Goal: Use online tool/utility: Use online tool/utility

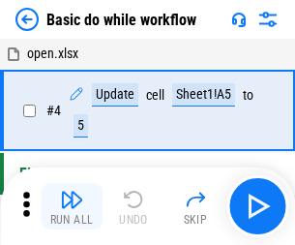
click at [72, 206] on img "button" at bounding box center [71, 199] width 23 height 23
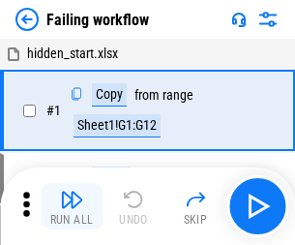
click at [72, 206] on img "button" at bounding box center [71, 199] width 23 height 23
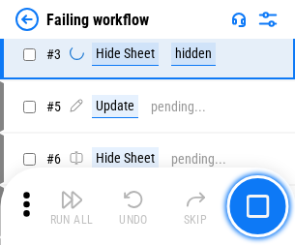
scroll to position [410, 0]
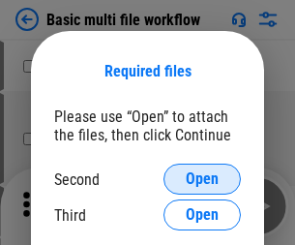
click at [202, 179] on span "Open" at bounding box center [202, 178] width 33 height 15
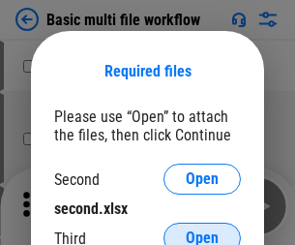
click at [202, 230] on span "Open" at bounding box center [202, 237] width 33 height 15
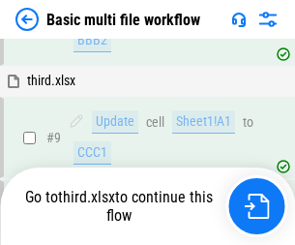
scroll to position [673, 0]
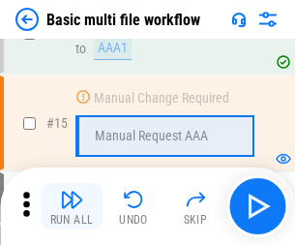
click at [72, 206] on img "button" at bounding box center [71, 199] width 23 height 23
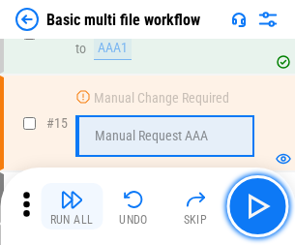
scroll to position [1287, 0]
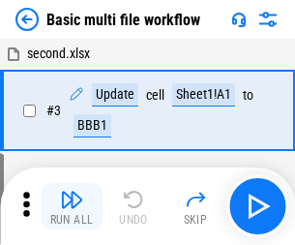
click at [72, 206] on img "button" at bounding box center [71, 199] width 23 height 23
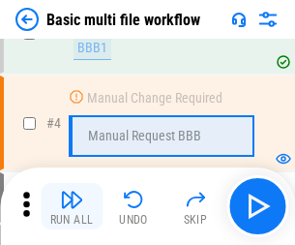
click at [72, 206] on img "button" at bounding box center [71, 199] width 23 height 23
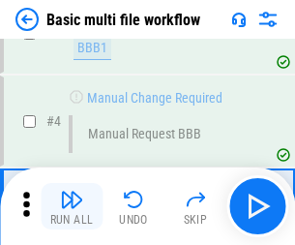
click at [72, 206] on img "button" at bounding box center [71, 199] width 23 height 23
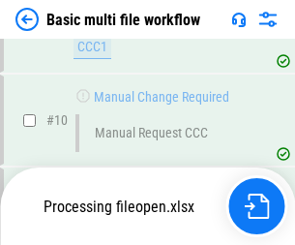
scroll to position [906, 0]
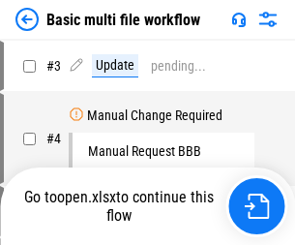
scroll to position [78, 0]
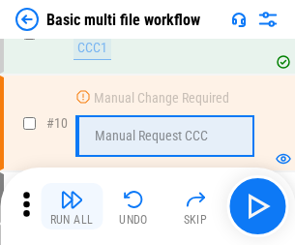
click at [72, 206] on img "button" at bounding box center [71, 199] width 23 height 23
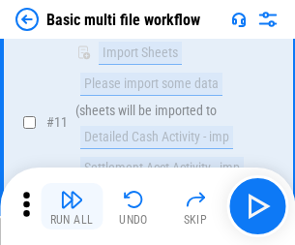
click at [72, 206] on img "button" at bounding box center [71, 199] width 23 height 23
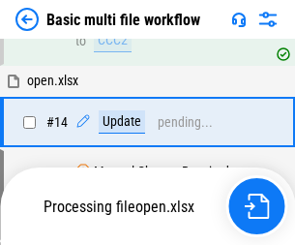
scroll to position [1011, 0]
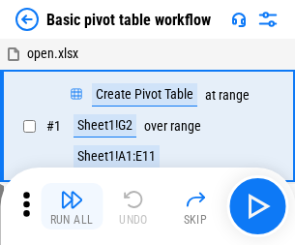
click at [72, 206] on img "button" at bounding box center [71, 199] width 23 height 23
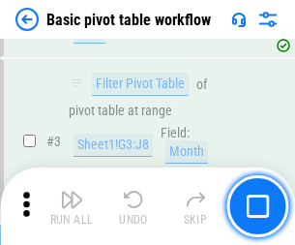
scroll to position [463, 0]
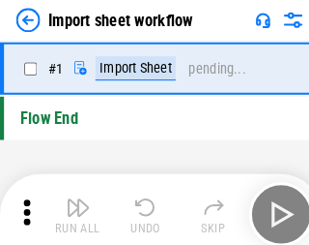
click at [72, 206] on img "button" at bounding box center [75, 199] width 23 height 23
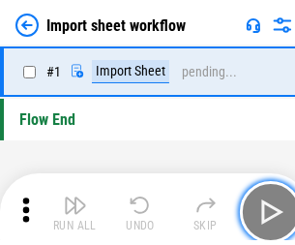
scroll to position [7, 0]
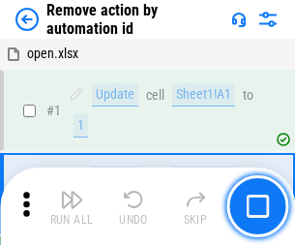
scroll to position [72, 0]
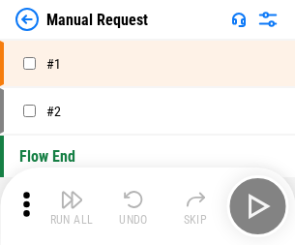
click at [72, 206] on img "button" at bounding box center [71, 199] width 23 height 23
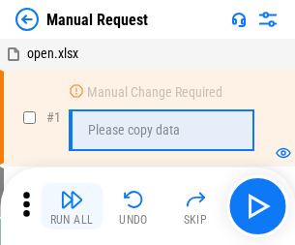
click at [72, 206] on img "button" at bounding box center [71, 199] width 23 height 23
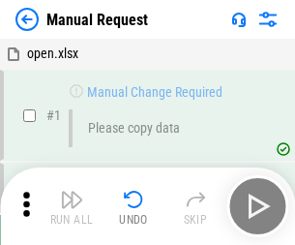
scroll to position [66, 0]
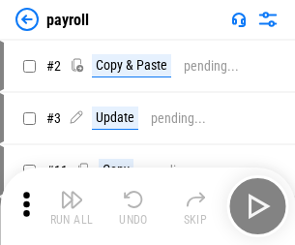
click at [72, 206] on img "button" at bounding box center [71, 199] width 23 height 23
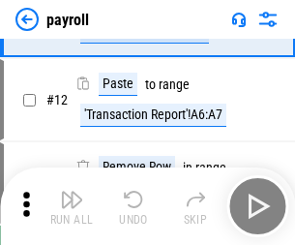
scroll to position [140, 0]
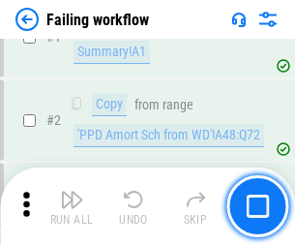
scroll to position [312, 0]
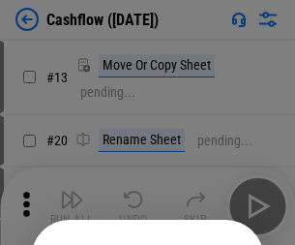
scroll to position [189, 0]
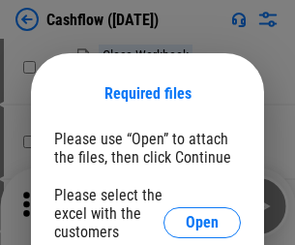
scroll to position [211, 0]
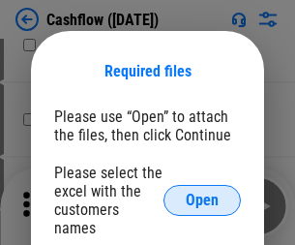
click at [202, 192] on span "Open" at bounding box center [202, 199] width 33 height 15
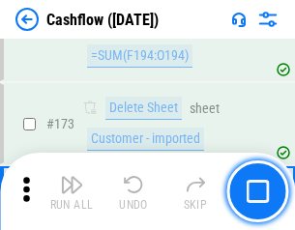
scroll to position [2047, 0]
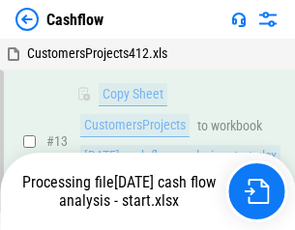
scroll to position [389, 0]
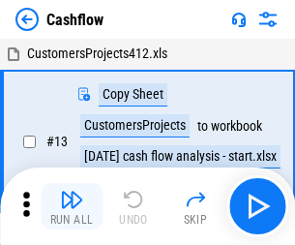
click at [72, 191] on img "button" at bounding box center [71, 199] width 23 height 23
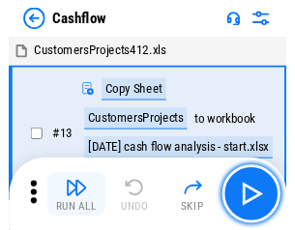
scroll to position [22, 0]
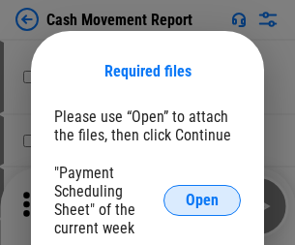
click at [202, 200] on span "Open" at bounding box center [202, 199] width 33 height 15
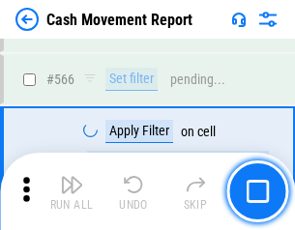
scroll to position [8861, 0]
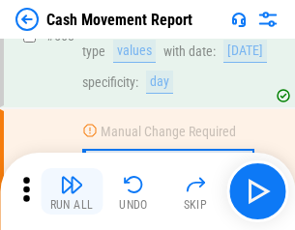
click at [72, 191] on img "button" at bounding box center [71, 184] width 23 height 23
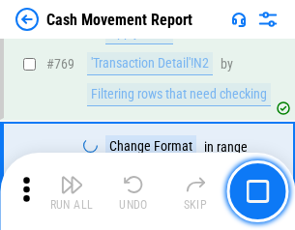
scroll to position [10743, 0]
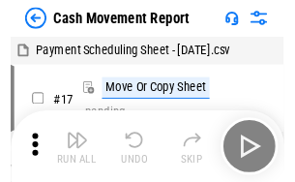
scroll to position [35, 0]
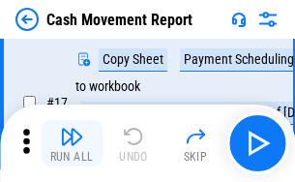
click at [72, 143] on img "button" at bounding box center [71, 136] width 23 height 23
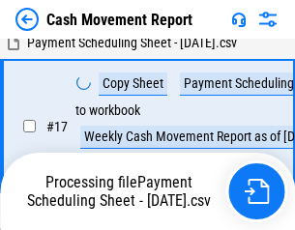
scroll to position [402, 0]
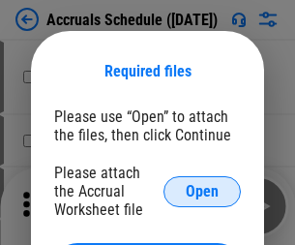
click at [202, 190] on span "Open" at bounding box center [202, 191] width 33 height 15
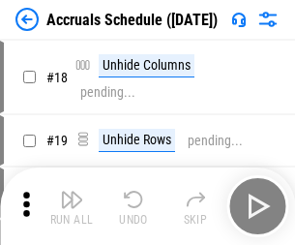
click at [72, 206] on img "button" at bounding box center [71, 199] width 23 height 23
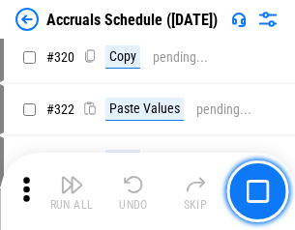
scroll to position [3596, 0]
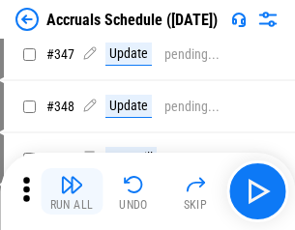
click at [72, 191] on img "button" at bounding box center [71, 184] width 23 height 23
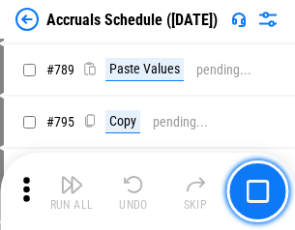
scroll to position [8121, 0]
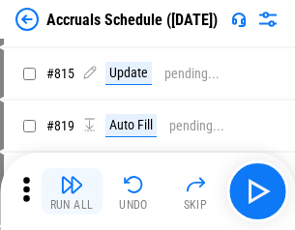
click at [72, 191] on img "button" at bounding box center [71, 184] width 23 height 23
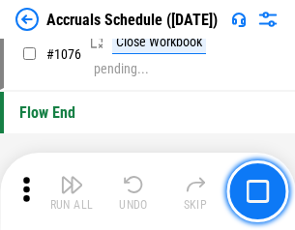
scroll to position [11579, 0]
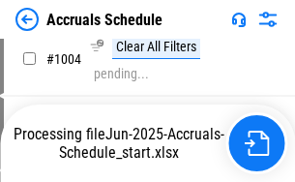
scroll to position [9932, 0]
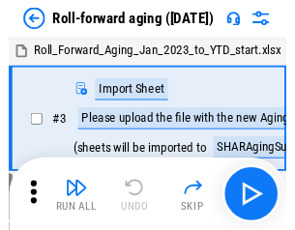
scroll to position [3, 0]
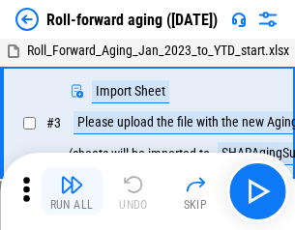
click at [72, 191] on img "button" at bounding box center [71, 184] width 23 height 23
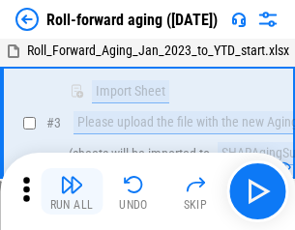
click at [72, 191] on img "button" at bounding box center [71, 184] width 23 height 23
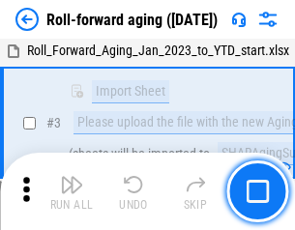
scroll to position [125, 0]
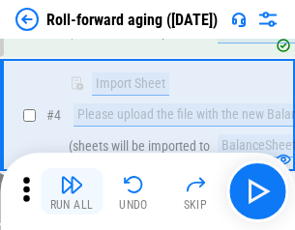
click at [72, 191] on img "button" at bounding box center [71, 184] width 23 height 23
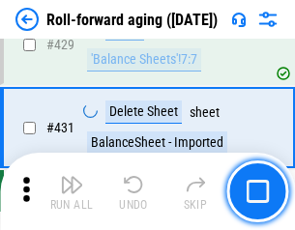
scroll to position [6704, 0]
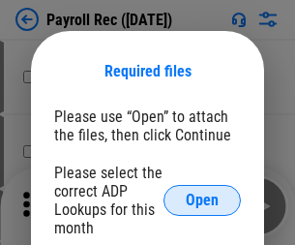
click at [202, 200] on span "Open" at bounding box center [202, 199] width 33 height 15
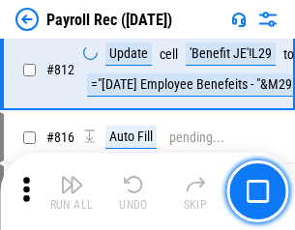
scroll to position [12283, 0]
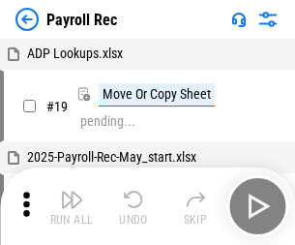
click at [72, 206] on img "button" at bounding box center [71, 199] width 23 height 23
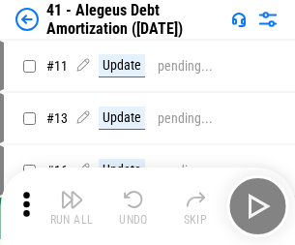
click at [72, 206] on img "button" at bounding box center [71, 199] width 23 height 23
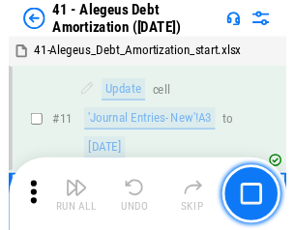
scroll to position [239, 0]
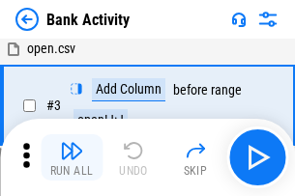
click at [72, 158] on img "button" at bounding box center [71, 150] width 23 height 23
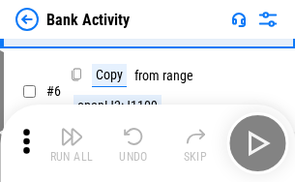
scroll to position [102, 0]
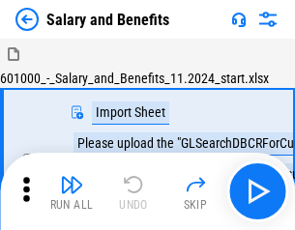
scroll to position [26, 0]
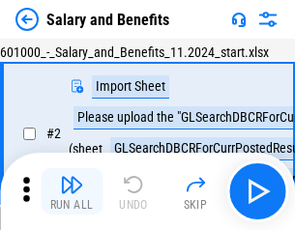
click at [72, 191] on img "button" at bounding box center [71, 184] width 23 height 23
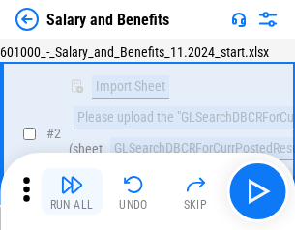
click at [72, 191] on img "button" at bounding box center [71, 184] width 23 height 23
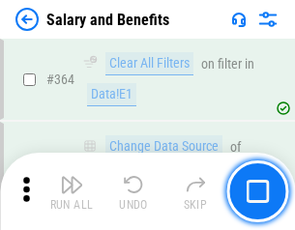
scroll to position [9104, 0]
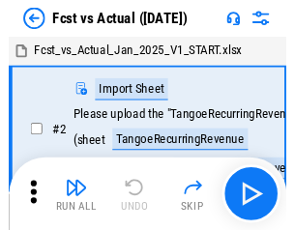
scroll to position [25, 0]
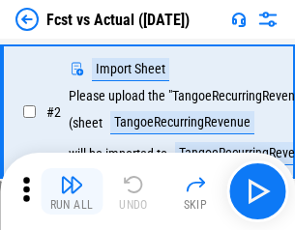
click at [72, 191] on img "button" at bounding box center [71, 184] width 23 height 23
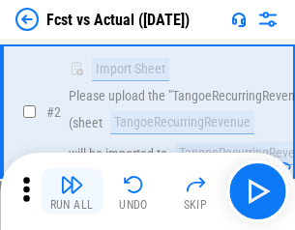
click at [72, 191] on img "button" at bounding box center [71, 184] width 23 height 23
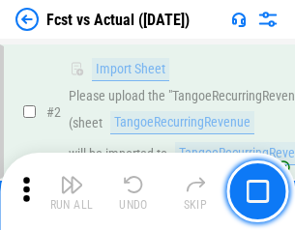
scroll to position [181, 0]
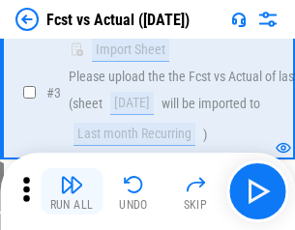
click at [72, 191] on img "button" at bounding box center [71, 184] width 23 height 23
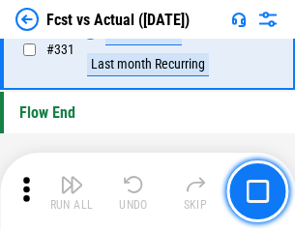
scroll to position [9254, 0]
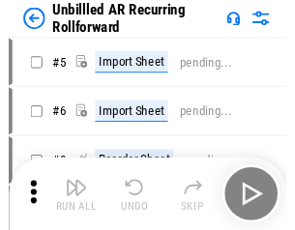
scroll to position [42, 0]
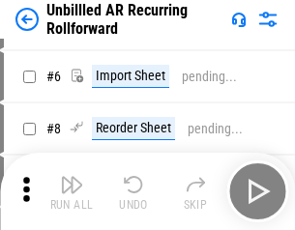
click at [72, 191] on img "button" at bounding box center [71, 184] width 23 height 23
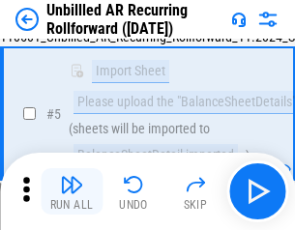
click at [72, 191] on img "button" at bounding box center [71, 184] width 23 height 23
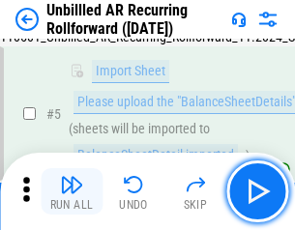
scroll to position [182, 0]
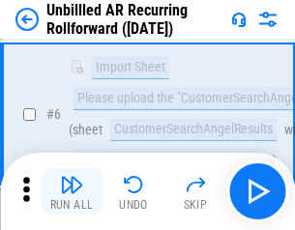
click at [72, 191] on img "button" at bounding box center [71, 184] width 23 height 23
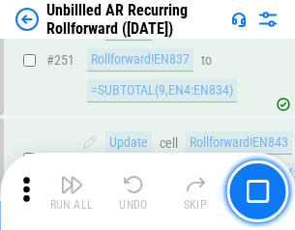
scroll to position [6567, 0]
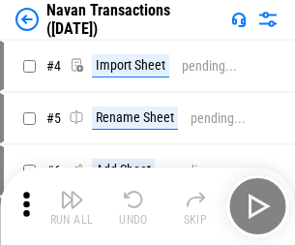
click at [72, 191] on img "button" at bounding box center [71, 199] width 23 height 23
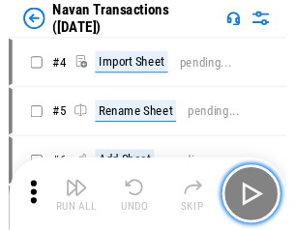
scroll to position [31, 0]
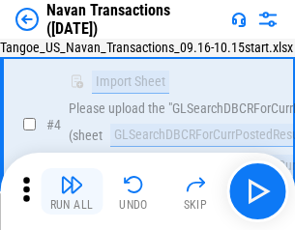
click at [72, 191] on img "button" at bounding box center [71, 184] width 23 height 23
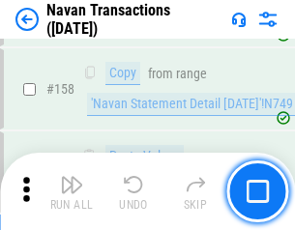
scroll to position [6268, 0]
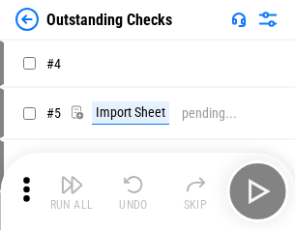
click at [72, 191] on img "button" at bounding box center [71, 184] width 23 height 23
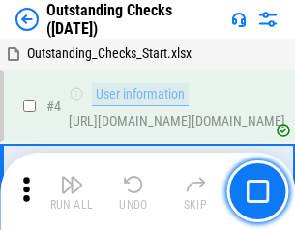
scroll to position [81, 0]
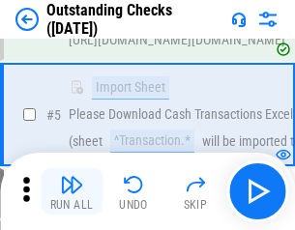
click at [72, 191] on img "button" at bounding box center [71, 184] width 23 height 23
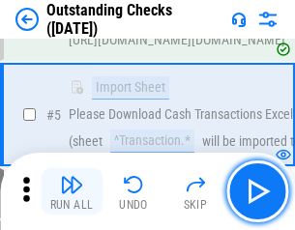
scroll to position [202, 0]
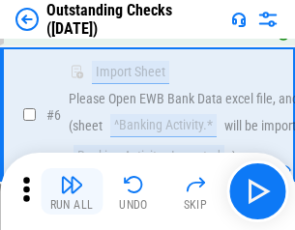
click at [72, 191] on img "button" at bounding box center [71, 184] width 23 height 23
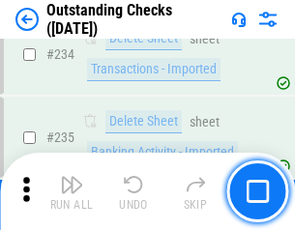
scroll to position [5871, 0]
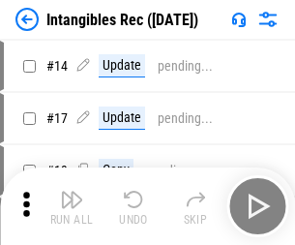
click at [72, 206] on img "button" at bounding box center [71, 199] width 23 height 23
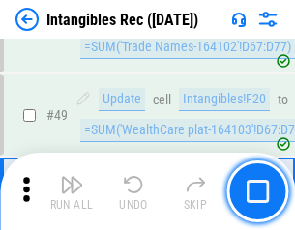
scroll to position [753, 0]
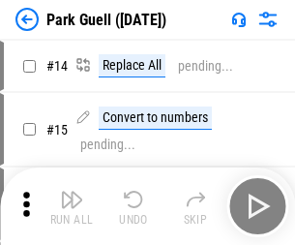
click at [72, 191] on img "button" at bounding box center [71, 199] width 23 height 23
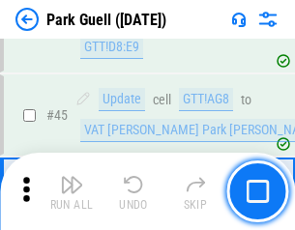
scroll to position [2418, 0]
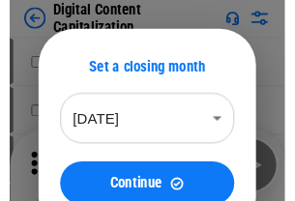
scroll to position [56, 0]
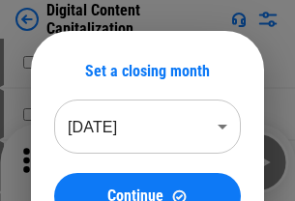
click at [72, 162] on img "button" at bounding box center [71, 155] width 23 height 23
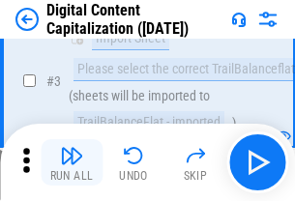
click at [72, 162] on img "button" at bounding box center [71, 155] width 23 height 23
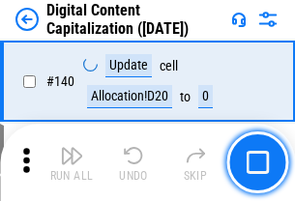
scroll to position [2050, 0]
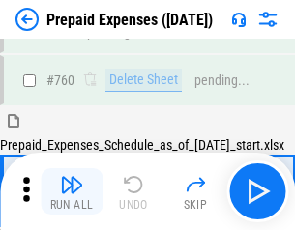
click at [72, 191] on img "button" at bounding box center [71, 184] width 23 height 23
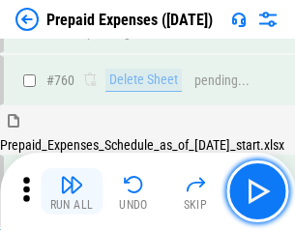
scroll to position [5358, 0]
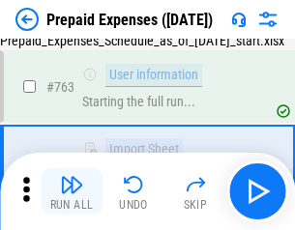
click at [72, 191] on img "button" at bounding box center [71, 184] width 23 height 23
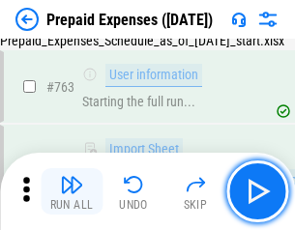
scroll to position [5473, 0]
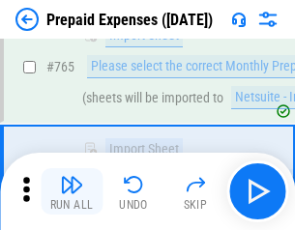
click at [72, 191] on img "button" at bounding box center [71, 184] width 23 height 23
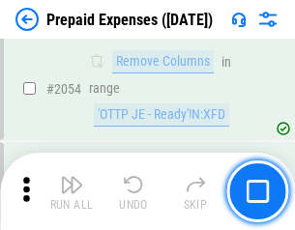
scroll to position [20209, 0]
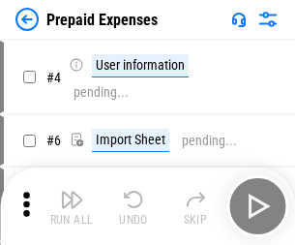
click at [72, 206] on img "button" at bounding box center [71, 199] width 23 height 23
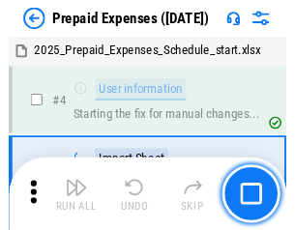
scroll to position [85, 0]
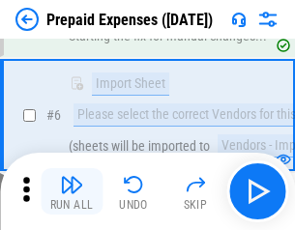
click at [72, 191] on img "button" at bounding box center [71, 184] width 23 height 23
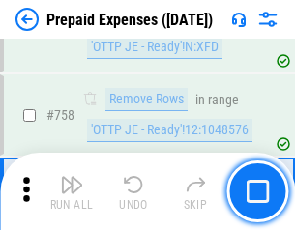
scroll to position [6889, 0]
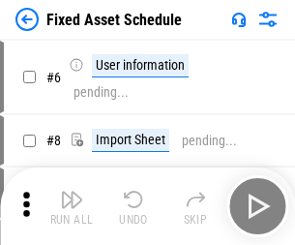
click at [72, 206] on img "button" at bounding box center [71, 199] width 23 height 23
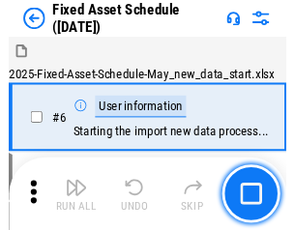
scroll to position [104, 0]
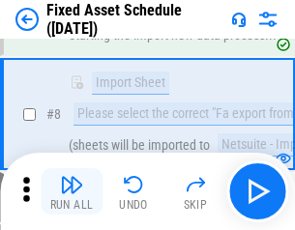
click at [72, 191] on img "button" at bounding box center [71, 184] width 23 height 23
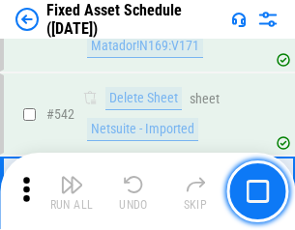
scroll to position [6893, 0]
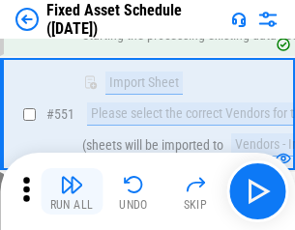
click at [72, 191] on img "button" at bounding box center [71, 184] width 23 height 23
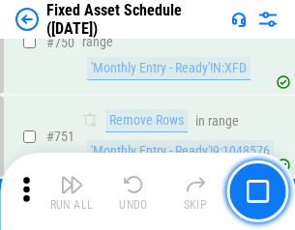
scroll to position [9425, 0]
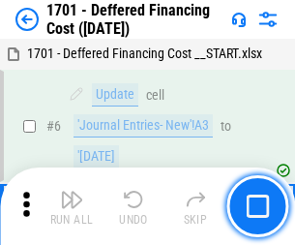
scroll to position [232, 0]
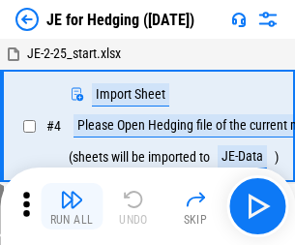
click at [72, 191] on img "button" at bounding box center [71, 199] width 23 height 23
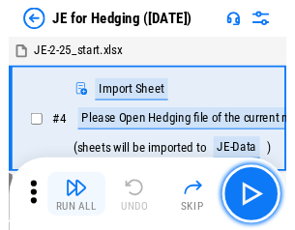
scroll to position [3, 0]
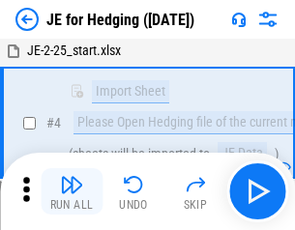
click at [72, 191] on img "button" at bounding box center [71, 184] width 23 height 23
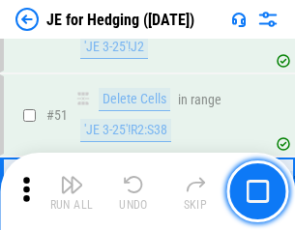
scroll to position [1252, 0]
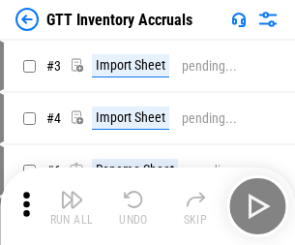
click at [72, 191] on img "button" at bounding box center [71, 199] width 23 height 23
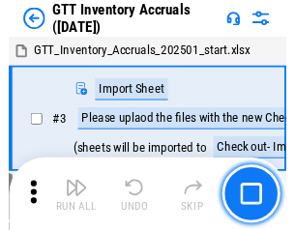
scroll to position [3, 0]
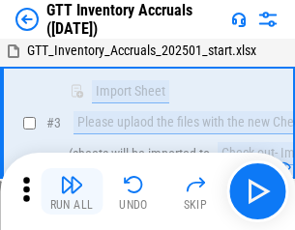
click at [72, 191] on img "button" at bounding box center [71, 184] width 23 height 23
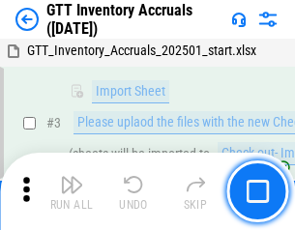
scroll to position [125, 0]
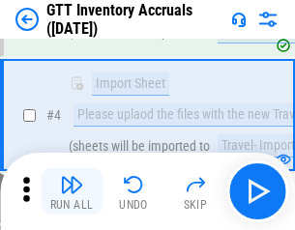
click at [72, 191] on img "button" at bounding box center [71, 184] width 23 height 23
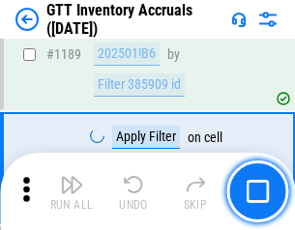
scroll to position [15787, 0]
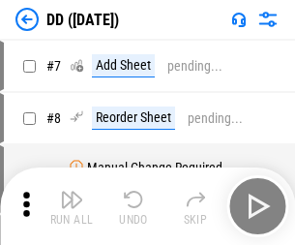
click at [72, 206] on img "button" at bounding box center [71, 199] width 23 height 23
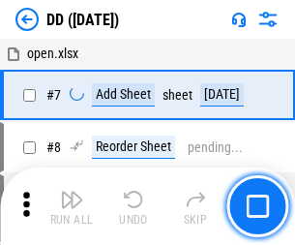
scroll to position [187, 0]
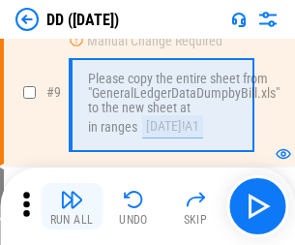
click at [72, 206] on img "button" at bounding box center [71, 199] width 23 height 23
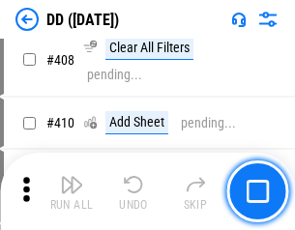
scroll to position [8650, 0]
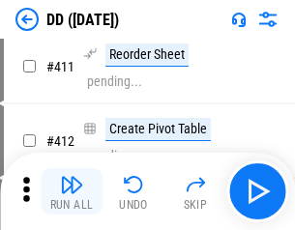
click at [72, 191] on img "button" at bounding box center [71, 184] width 23 height 23
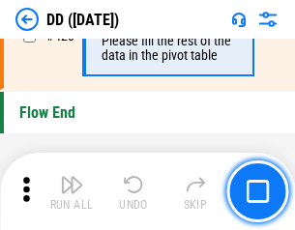
scroll to position [9253, 0]
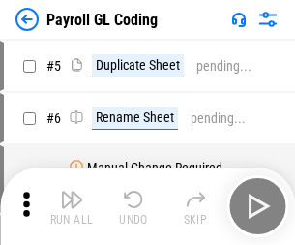
click at [72, 206] on img "button" at bounding box center [71, 199] width 23 height 23
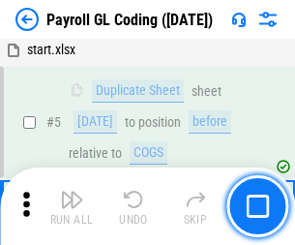
scroll to position [232, 0]
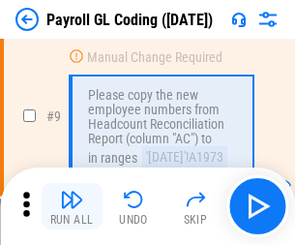
click at [72, 206] on img "button" at bounding box center [71, 199] width 23 height 23
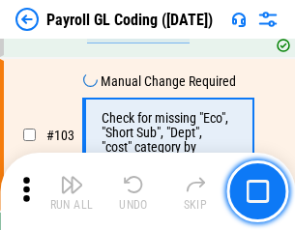
scroll to position [4536, 0]
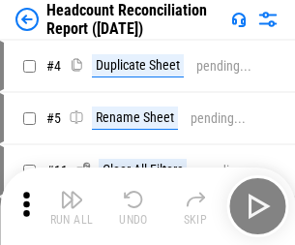
click at [72, 206] on img "button" at bounding box center [71, 199] width 23 height 23
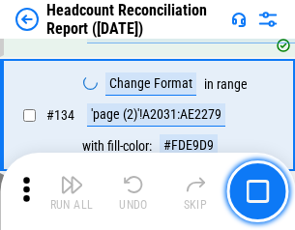
scroll to position [2324, 0]
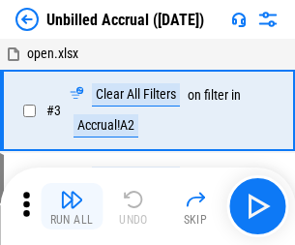
click at [72, 206] on img "button" at bounding box center [71, 199] width 23 height 23
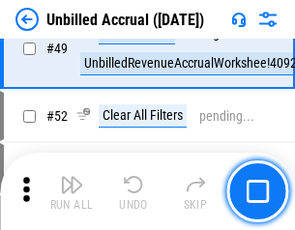
scroll to position [1754, 0]
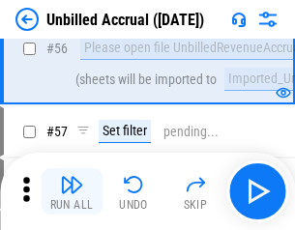
click at [72, 191] on img "button" at bounding box center [71, 184] width 23 height 23
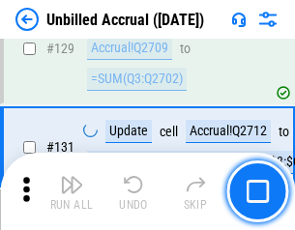
scroll to position [5759, 0]
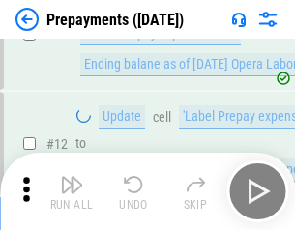
scroll to position [121, 0]
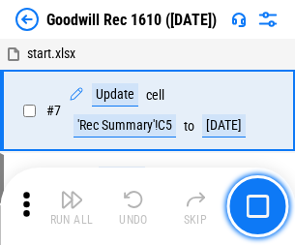
scroll to position [331, 0]
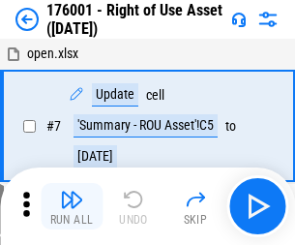
click at [72, 206] on img "button" at bounding box center [71, 199] width 23 height 23
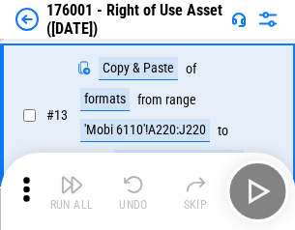
scroll to position [125, 0]
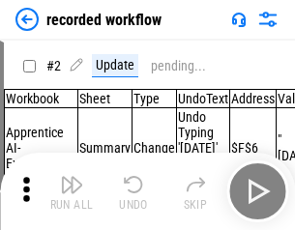
click at [72, 191] on img "button" at bounding box center [71, 184] width 23 height 23
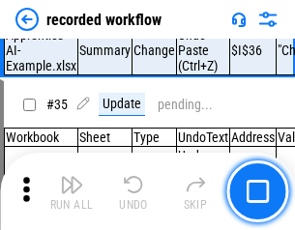
scroll to position [6043, 0]
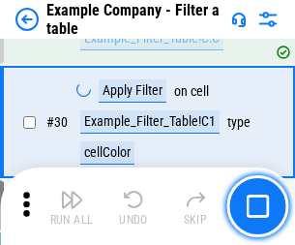
scroll to position [1769, 0]
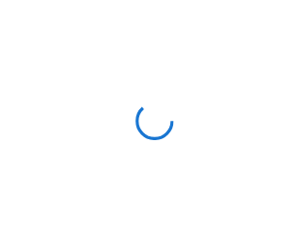
scroll to position [30, 0]
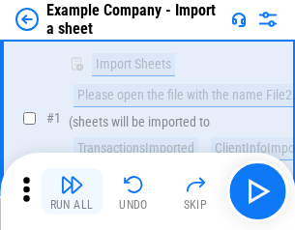
click at [72, 191] on img "button" at bounding box center [71, 184] width 23 height 23
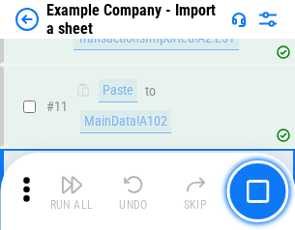
scroll to position [427, 0]
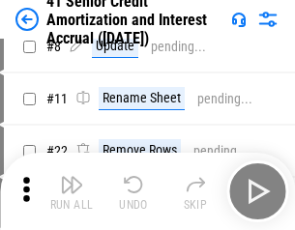
click at [72, 191] on img "button" at bounding box center [71, 184] width 23 height 23
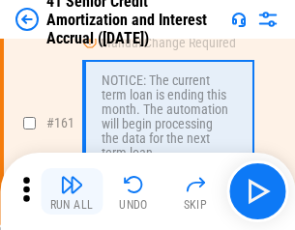
click at [72, 191] on img "button" at bounding box center [71, 184] width 23 height 23
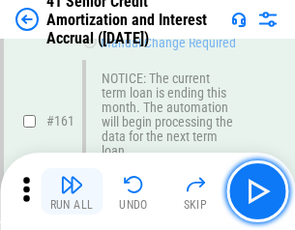
scroll to position [2068, 0]
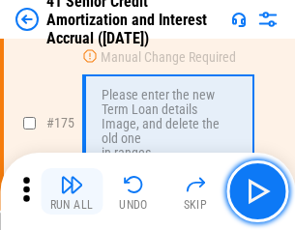
click at [72, 191] on img "button" at bounding box center [71, 184] width 23 height 23
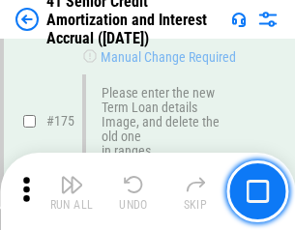
scroll to position [2264, 0]
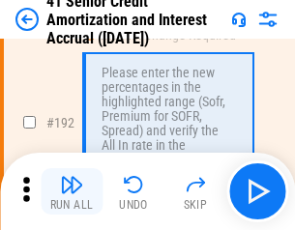
click at [72, 191] on img "button" at bounding box center [71, 184] width 23 height 23
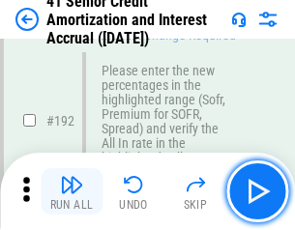
scroll to position [2467, 0]
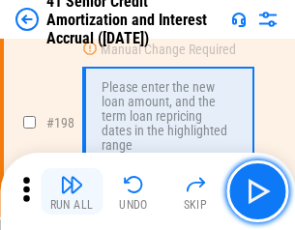
click at [72, 191] on img "button" at bounding box center [71, 184] width 23 height 23
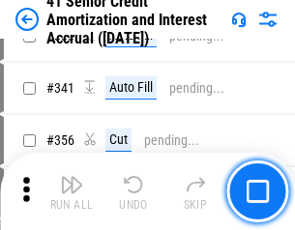
scroll to position [4939, 0]
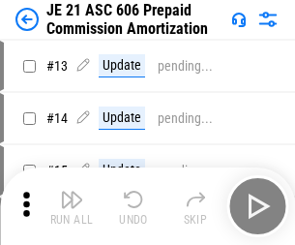
click at [72, 191] on img "button" at bounding box center [71, 199] width 23 height 23
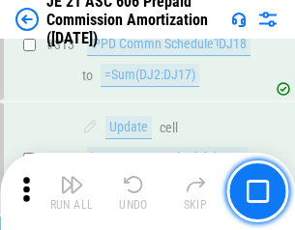
scroll to position [3610, 0]
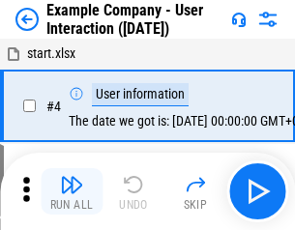
click at [72, 191] on img "button" at bounding box center [71, 184] width 23 height 23
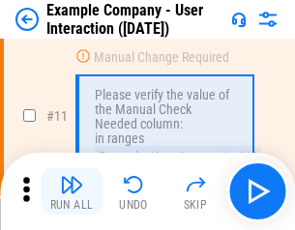
click at [72, 191] on img "button" at bounding box center [71, 184] width 23 height 23
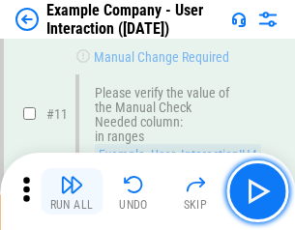
scroll to position [419, 0]
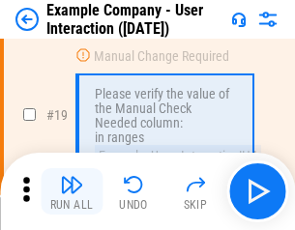
click at [72, 191] on img "button" at bounding box center [71, 184] width 23 height 23
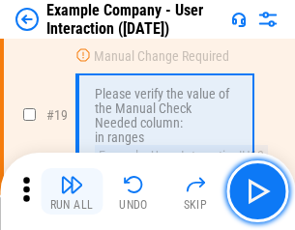
click at [72, 191] on img "button" at bounding box center [71, 184] width 23 height 23
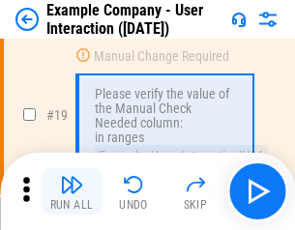
click at [72, 191] on img "button" at bounding box center [71, 184] width 23 height 23
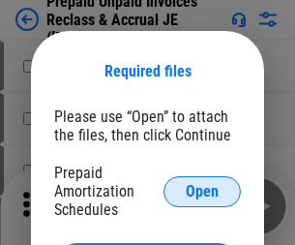
click at [202, 190] on span "Open" at bounding box center [202, 191] width 33 height 15
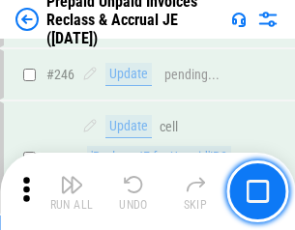
scroll to position [2610, 0]
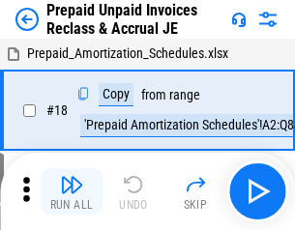
click at [72, 191] on img "button" at bounding box center [71, 184] width 23 height 23
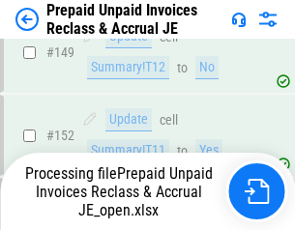
scroll to position [2512, 0]
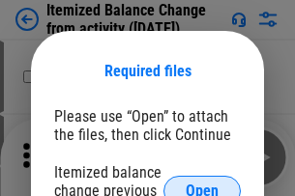
click at [202, 184] on span "Open" at bounding box center [202, 191] width 33 height 15
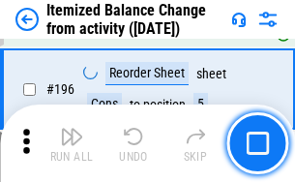
scroll to position [3721, 0]
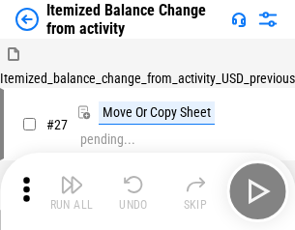
scroll to position [30, 0]
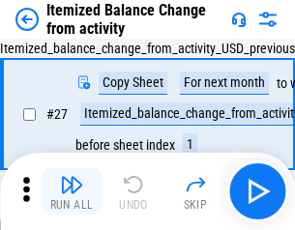
click at [72, 191] on img "button" at bounding box center [71, 184] width 23 height 23
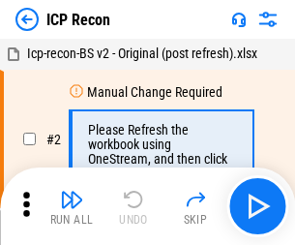
scroll to position [9, 0]
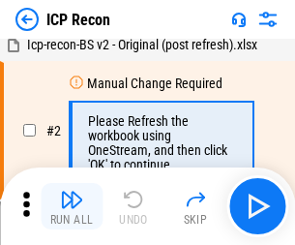
click at [72, 206] on img "button" at bounding box center [71, 199] width 23 height 23
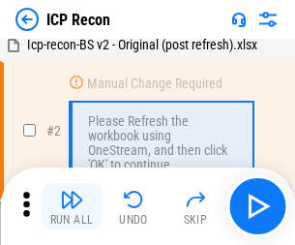
click at [72, 206] on img "button" at bounding box center [71, 199] width 23 height 23
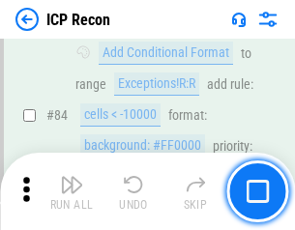
scroll to position [1895, 0]
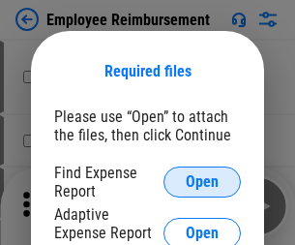
click at [202, 182] on span "Open" at bounding box center [202, 181] width 33 height 15
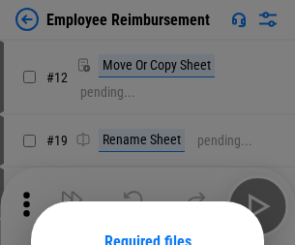
scroll to position [170, 0]
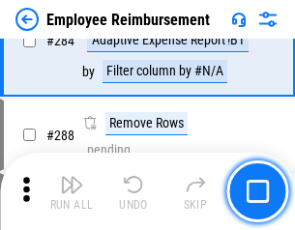
scroll to position [5255, 0]
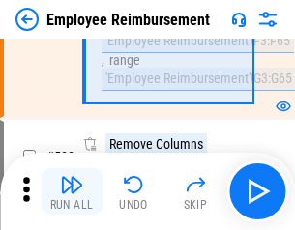
click at [72, 191] on img "button" at bounding box center [71, 184] width 23 height 23
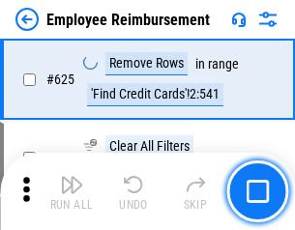
scroll to position [11575, 0]
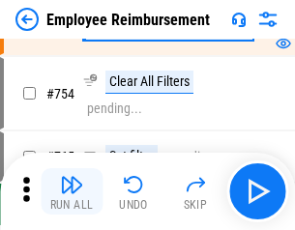
click at [72, 191] on img "button" at bounding box center [71, 184] width 23 height 23
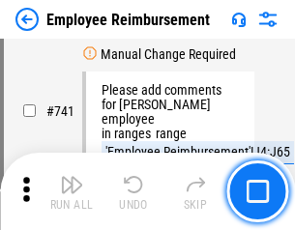
scroll to position [13564, 0]
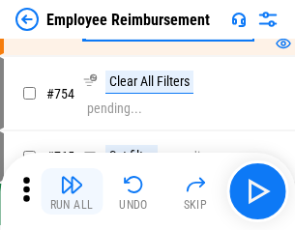
click at [72, 191] on img "button" at bounding box center [71, 184] width 23 height 23
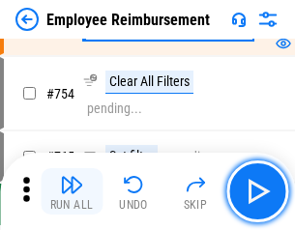
click at [72, 191] on img "button" at bounding box center [71, 184] width 23 height 23
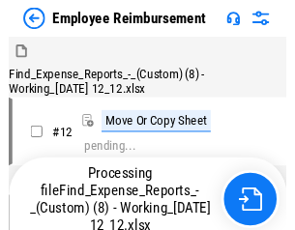
scroll to position [66, 0]
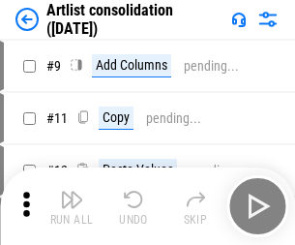
click at [72, 206] on img "button" at bounding box center [71, 199] width 23 height 23
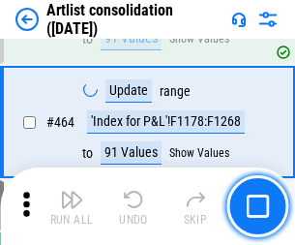
scroll to position [8465, 0]
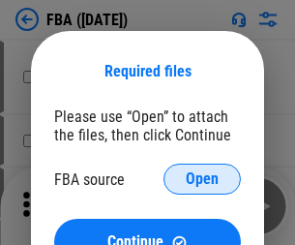
click at [202, 179] on span "Open" at bounding box center [202, 178] width 33 height 15
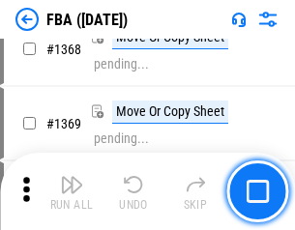
scroll to position [20763, 0]
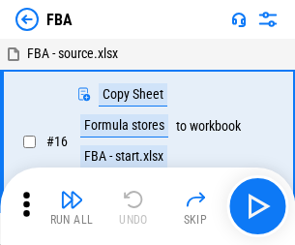
scroll to position [19, 0]
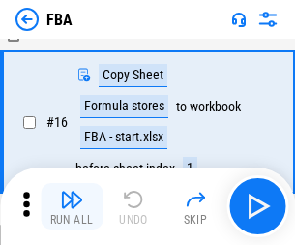
click at [72, 206] on img "button" at bounding box center [71, 199] width 23 height 23
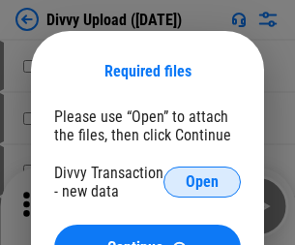
click at [202, 182] on span "Open" at bounding box center [202, 181] width 33 height 15
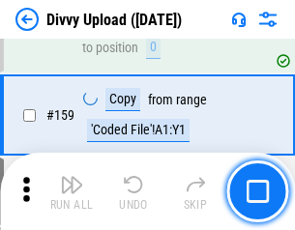
scroll to position [2002, 0]
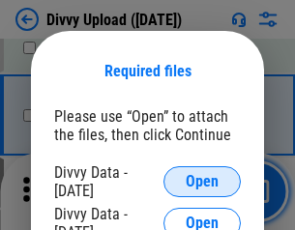
click at [202, 182] on span "Open" at bounding box center [202, 181] width 33 height 15
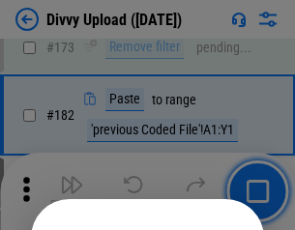
scroll to position [2170, 0]
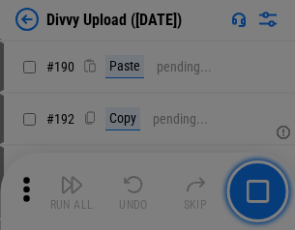
scroll to position [2440, 0]
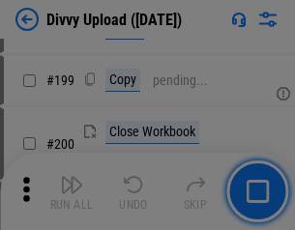
scroll to position [2811, 0]
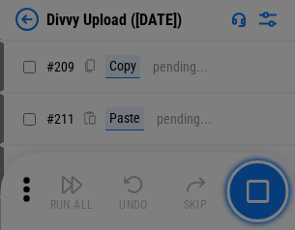
scroll to position [3284, 0]
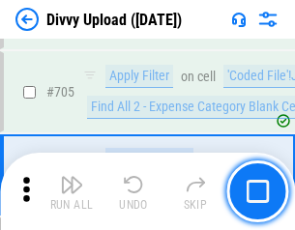
scroll to position [13226, 0]
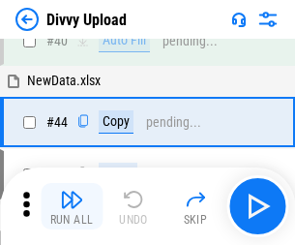
click at [72, 206] on img "button" at bounding box center [71, 199] width 23 height 23
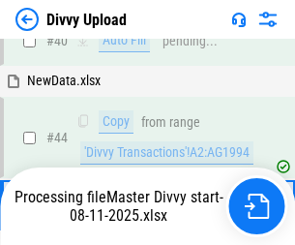
scroll to position [213, 0]
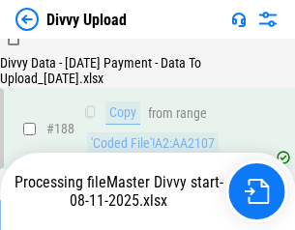
scroll to position [2276, 0]
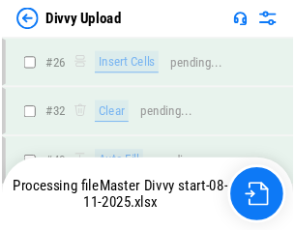
scroll to position [2002, 0]
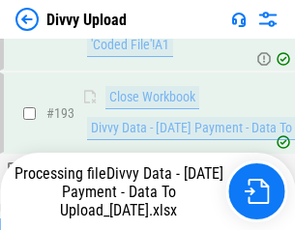
scroll to position [2605, 0]
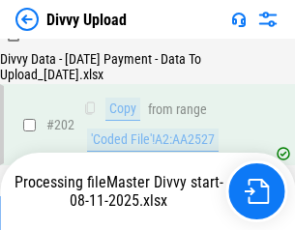
scroll to position [3128, 0]
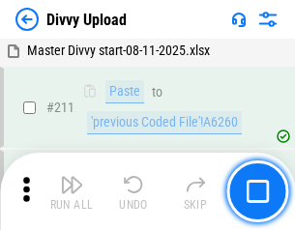
scroll to position [3869, 0]
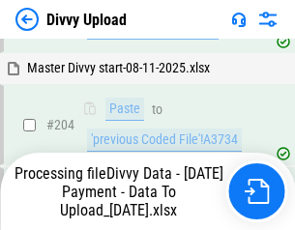
scroll to position [3442, 0]
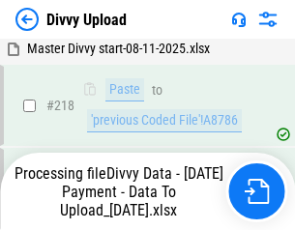
scroll to position [4295, 0]
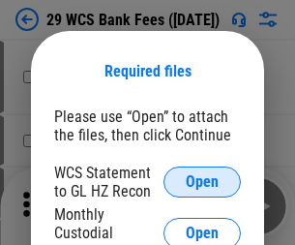
click at [202, 182] on span "Open" at bounding box center [202, 181] width 33 height 15
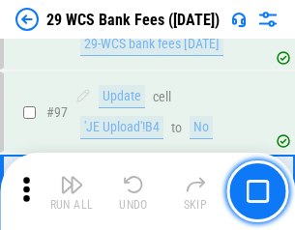
scroll to position [1884, 0]
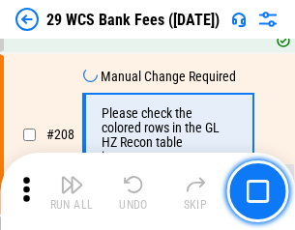
click at [72, 191] on img "button" at bounding box center [71, 184] width 23 height 23
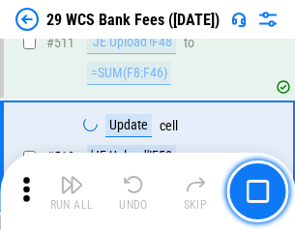
scroll to position [9727, 0]
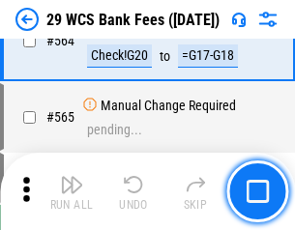
click at [72, 191] on img "button" at bounding box center [71, 184] width 23 height 23
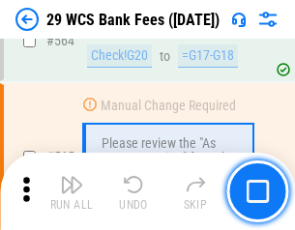
scroll to position [10456, 0]
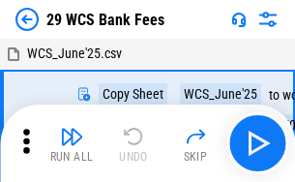
scroll to position [35, 0]
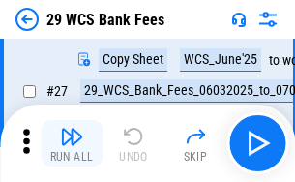
click at [72, 143] on img "button" at bounding box center [71, 136] width 23 height 23
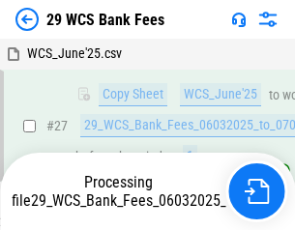
scroll to position [386, 0]
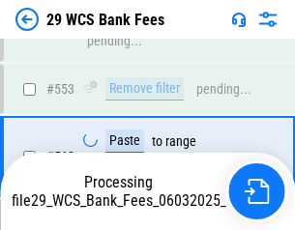
scroll to position [10434, 0]
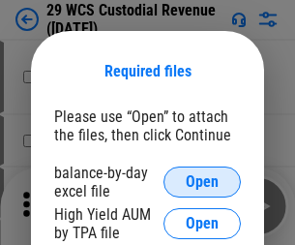
click at [202, 182] on span "Open" at bounding box center [202, 181] width 33 height 15
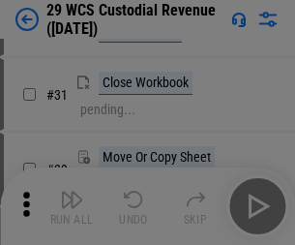
scroll to position [415, 0]
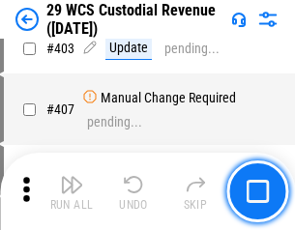
scroll to position [8955, 0]
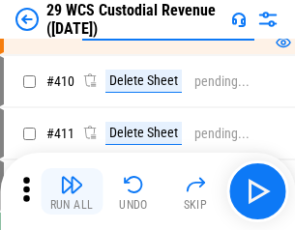
click at [72, 191] on img "button" at bounding box center [71, 184] width 23 height 23
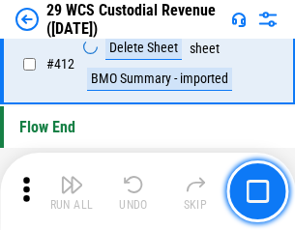
scroll to position [9233, 0]
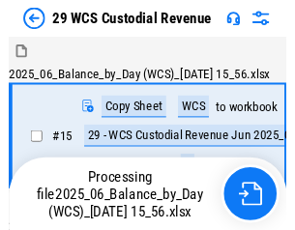
scroll to position [46, 0]
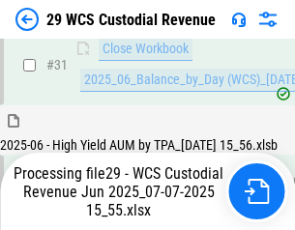
scroll to position [993, 0]
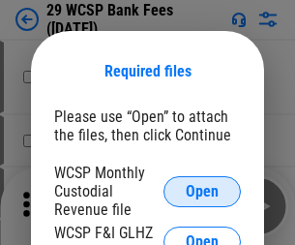
click at [202, 190] on span "Open" at bounding box center [202, 191] width 33 height 15
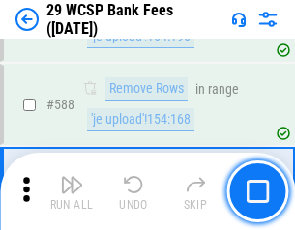
scroll to position [7610, 0]
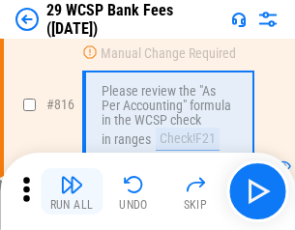
click at [72, 191] on img "button" at bounding box center [71, 184] width 23 height 23
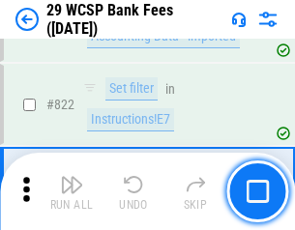
scroll to position [11910, 0]
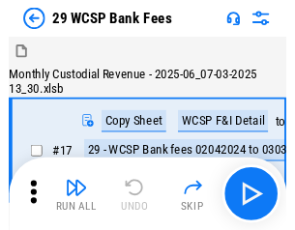
scroll to position [46, 0]
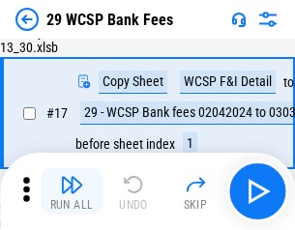
click at [72, 191] on img "button" at bounding box center [71, 184] width 23 height 23
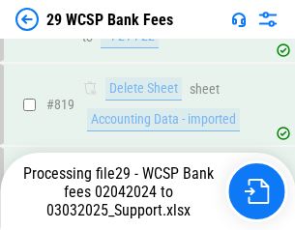
scroll to position [11888, 0]
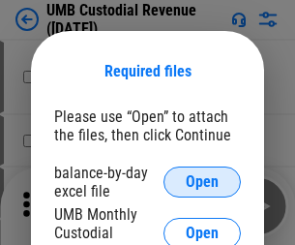
click at [202, 182] on span "Open" at bounding box center [202, 181] width 33 height 15
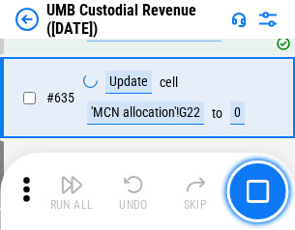
scroll to position [10118, 0]
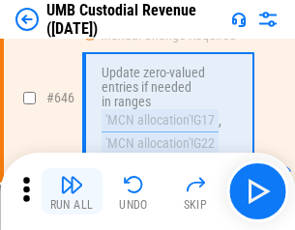
click at [72, 191] on img "button" at bounding box center [71, 184] width 23 height 23
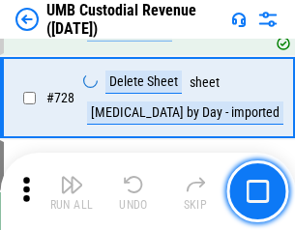
scroll to position [11926, 0]
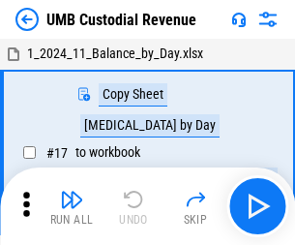
scroll to position [15, 0]
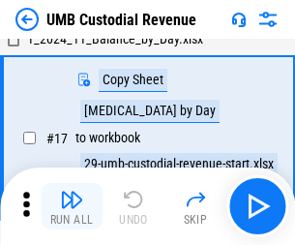
click at [72, 206] on img "button" at bounding box center [71, 199] width 23 height 23
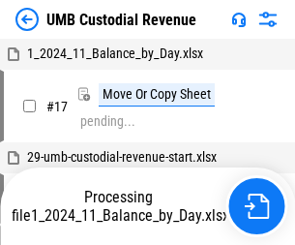
scroll to position [15, 0]
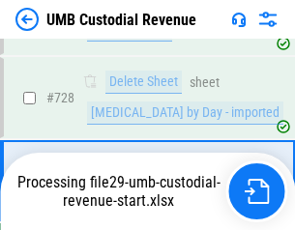
scroll to position [11882, 0]
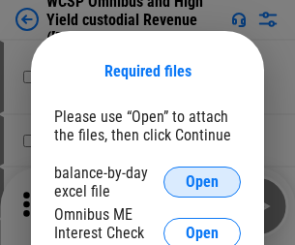
click at [202, 182] on span "Open" at bounding box center [202, 181] width 33 height 15
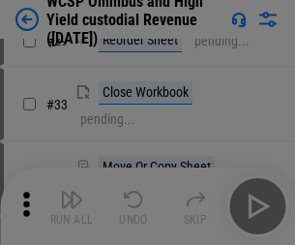
scroll to position [442, 0]
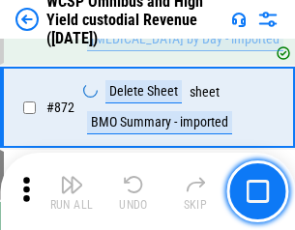
scroll to position [16363, 0]
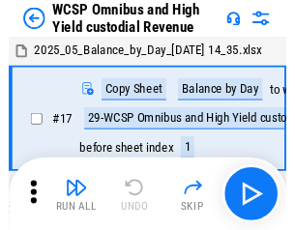
scroll to position [11, 0]
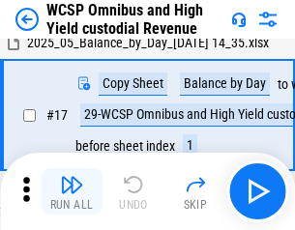
click at [72, 191] on img "button" at bounding box center [71, 184] width 23 height 23
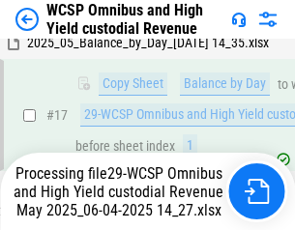
scroll to position [402, 0]
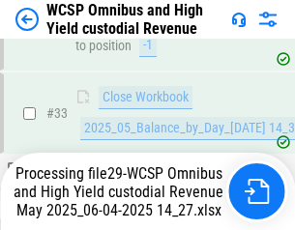
scroll to position [957, 0]
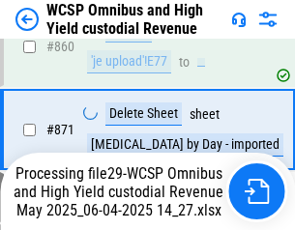
scroll to position [16318, 0]
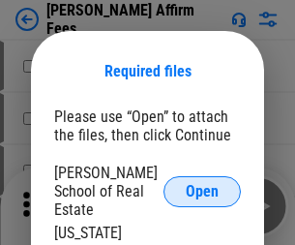
click at [202, 184] on span "Open" at bounding box center [202, 191] width 33 height 15
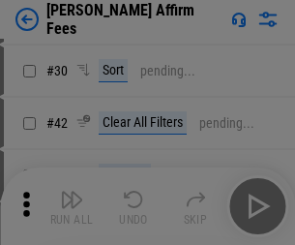
scroll to position [393, 0]
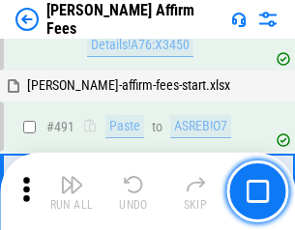
scroll to position [5257, 0]
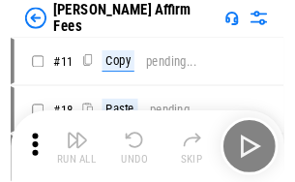
scroll to position [19, 0]
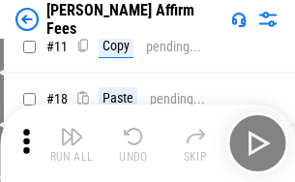
click at [72, 143] on img "button" at bounding box center [71, 136] width 23 height 23
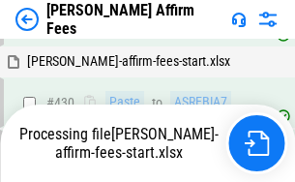
scroll to position [4388, 0]
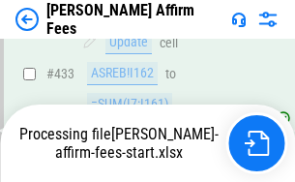
scroll to position [5099, 0]
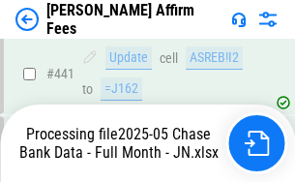
scroll to position [5070, 0]
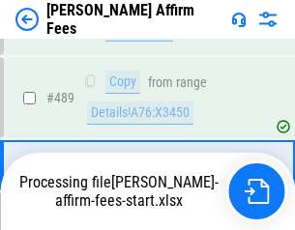
scroll to position [5046, 0]
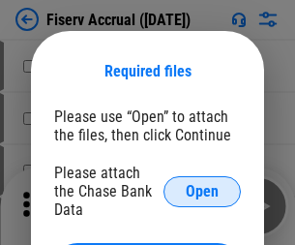
click at [202, 184] on span "Open" at bounding box center [202, 191] width 33 height 15
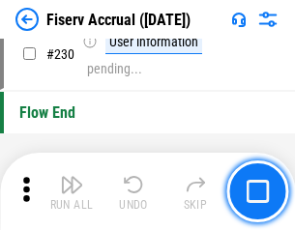
scroll to position [6126, 0]
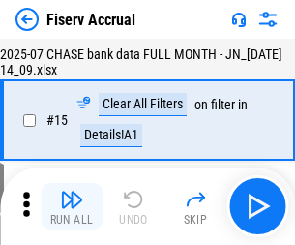
click at [72, 206] on img "button" at bounding box center [71, 199] width 23 height 23
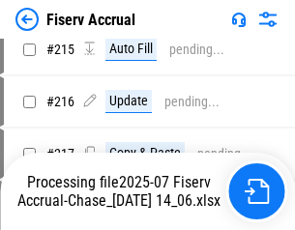
scroll to position [5757, 0]
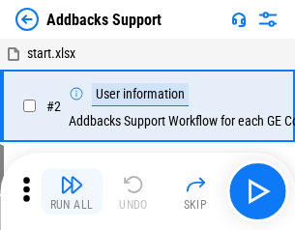
click at [72, 191] on img "button" at bounding box center [71, 184] width 23 height 23
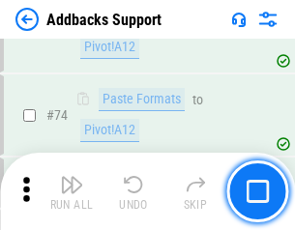
scroll to position [1408, 0]
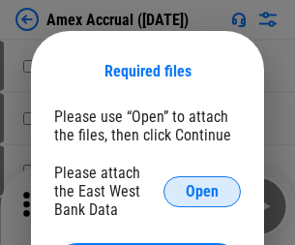
click at [202, 190] on span "Open" at bounding box center [202, 191] width 33 height 15
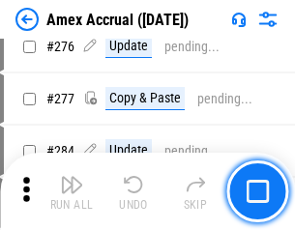
scroll to position [5033, 0]
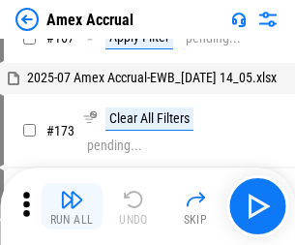
click at [72, 206] on img "button" at bounding box center [71, 199] width 23 height 23
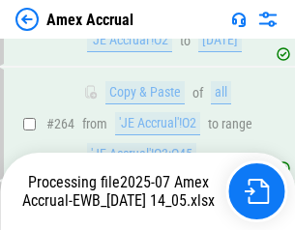
scroll to position [5522, 0]
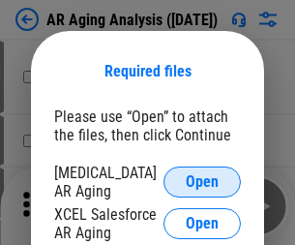
click at [202, 179] on span "Open" at bounding box center [202, 181] width 33 height 15
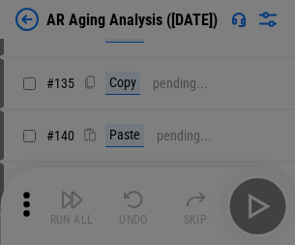
scroll to position [582, 0]
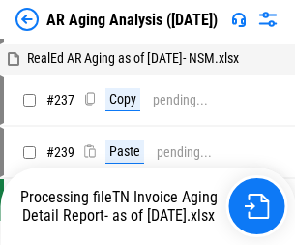
scroll to position [19, 0]
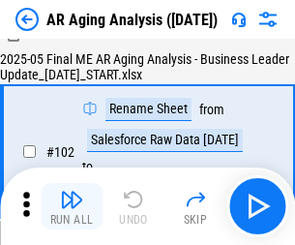
click at [72, 206] on img "button" at bounding box center [71, 199] width 23 height 23
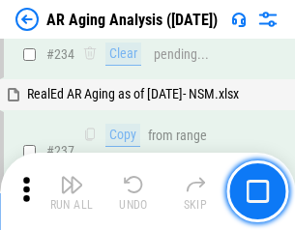
scroll to position [2997, 0]
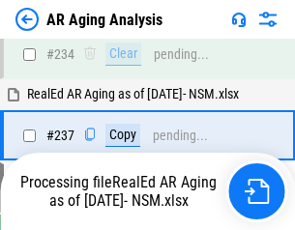
scroll to position [2975, 0]
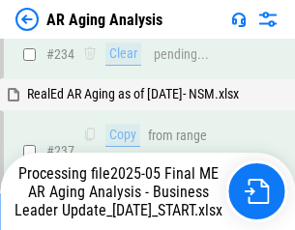
scroll to position [2975, 0]
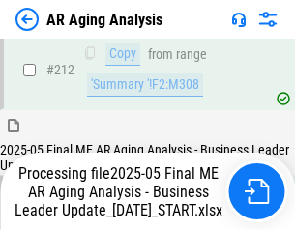
scroll to position [2975, 0]
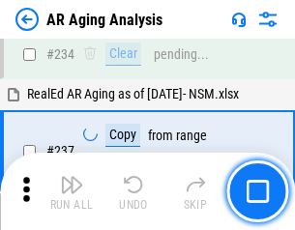
scroll to position [2975, 0]
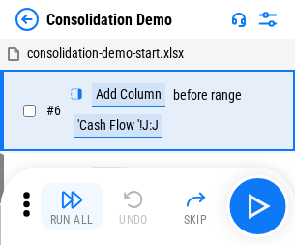
click at [72, 206] on img "button" at bounding box center [71, 199] width 23 height 23
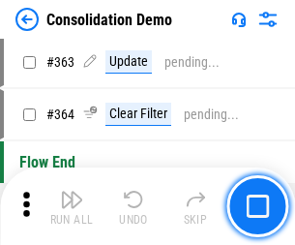
scroll to position [6480, 0]
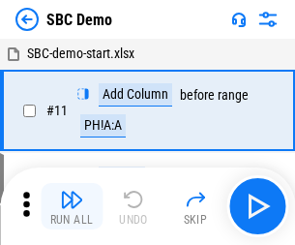
click at [72, 206] on img "button" at bounding box center [71, 199] width 23 height 23
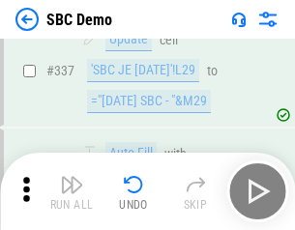
scroll to position [5086, 0]
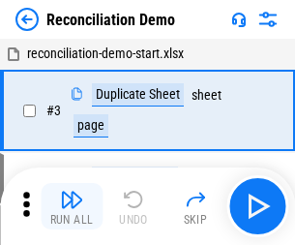
click at [72, 206] on img "button" at bounding box center [71, 199] width 23 height 23
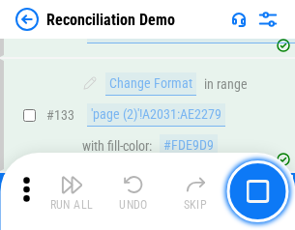
scroll to position [2296, 0]
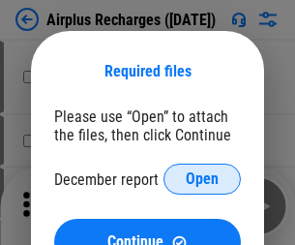
click at [202, 179] on span "Open" at bounding box center [202, 178] width 33 height 15
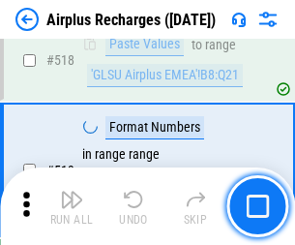
scroll to position [8320, 0]
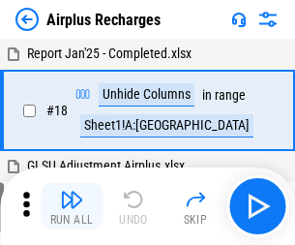
click at [72, 206] on img "button" at bounding box center [71, 199] width 23 height 23
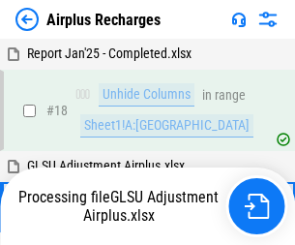
scroll to position [85, 0]
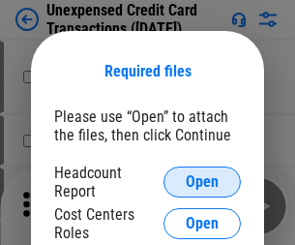
click at [202, 182] on span "Open" at bounding box center [202, 181] width 33 height 15
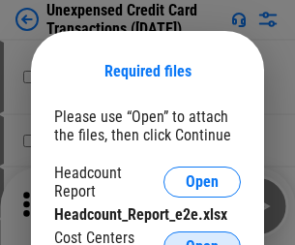
click at [202, 239] on span "Open" at bounding box center [202, 246] width 33 height 15
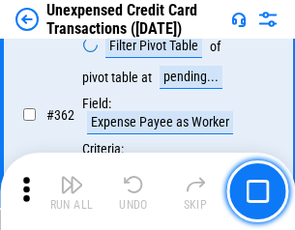
scroll to position [4972, 0]
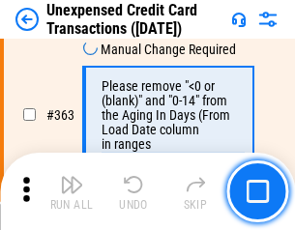
click at [72, 191] on img "button" at bounding box center [71, 184] width 23 height 23
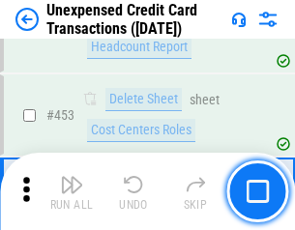
scroll to position [6594, 0]
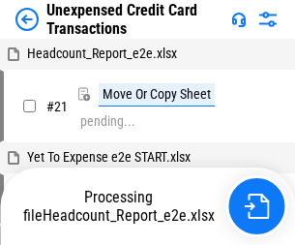
scroll to position [30, 0]
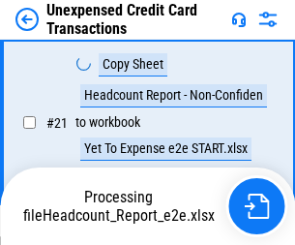
scroll to position [314, 0]
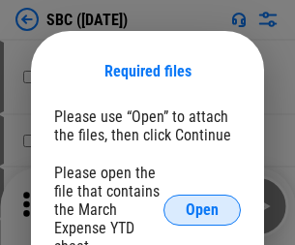
click at [202, 209] on span "Open" at bounding box center [202, 209] width 33 height 15
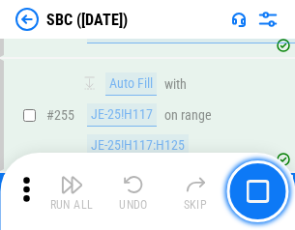
scroll to position [3778, 0]
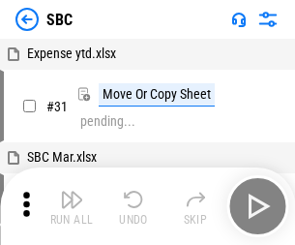
scroll to position [19, 0]
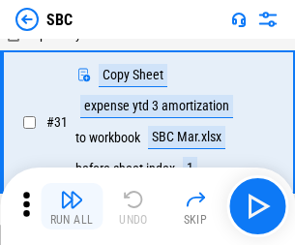
click at [72, 206] on img "button" at bounding box center [71, 199] width 23 height 23
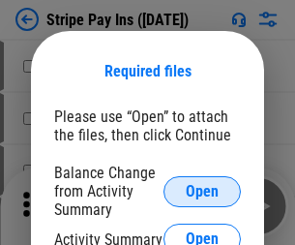
click at [202, 190] on span "Open" at bounding box center [202, 191] width 33 height 15
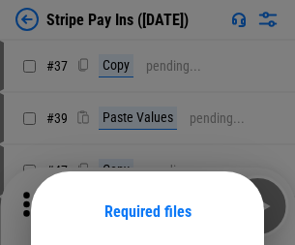
scroll to position [140, 0]
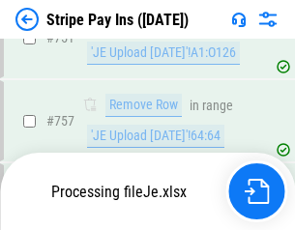
scroll to position [10180, 0]
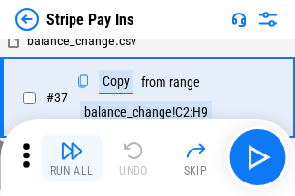
click at [72, 158] on img "button" at bounding box center [71, 150] width 23 height 23
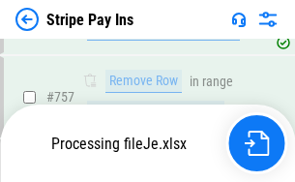
scroll to position [10138, 0]
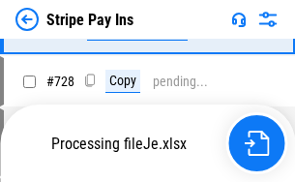
scroll to position [10138, 0]
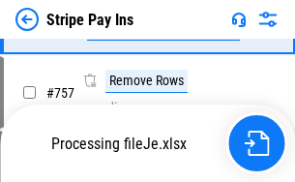
scroll to position [10138, 0]
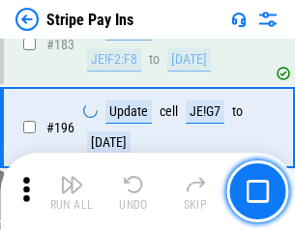
scroll to position [2617, 0]
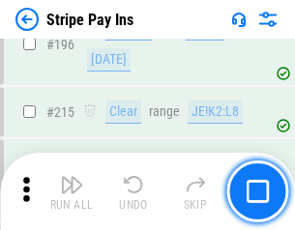
click at [72, 191] on img "button" at bounding box center [71, 184] width 23 height 23
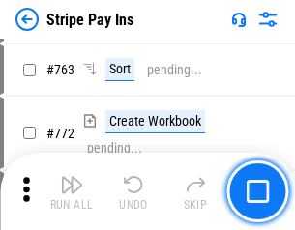
scroll to position [10114, 0]
